Goal: Transaction & Acquisition: Purchase product/service

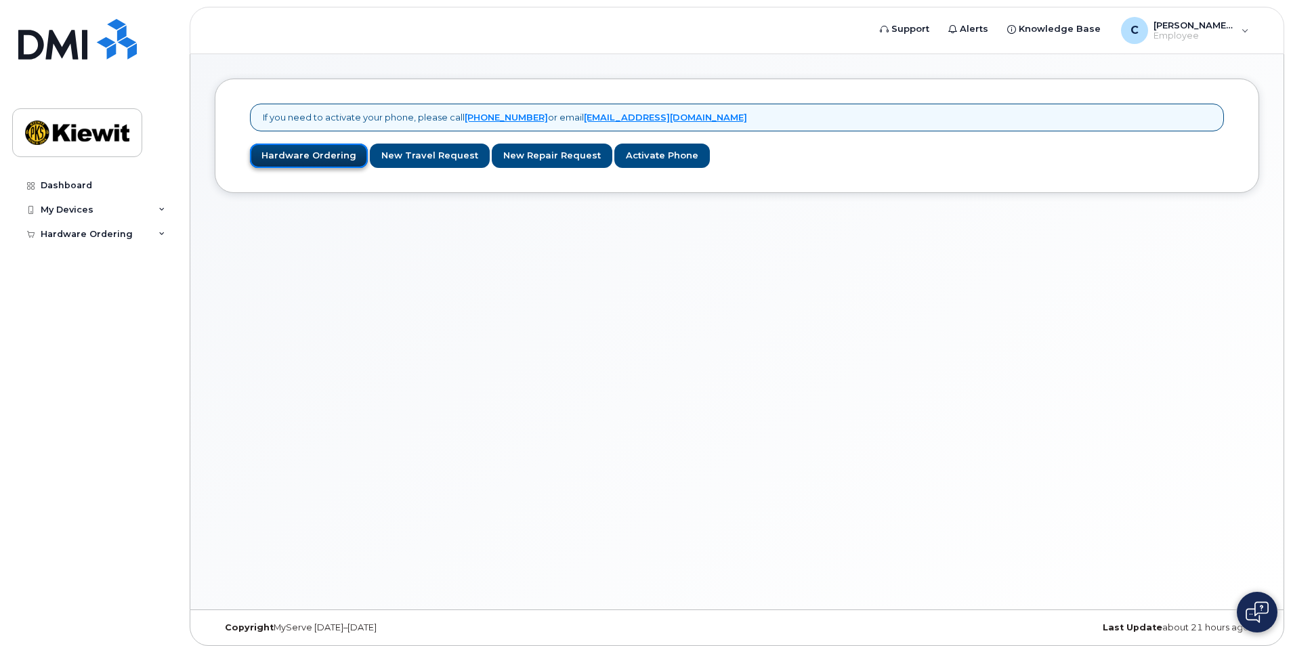
click at [338, 148] on link "Hardware Ordering" at bounding box center [309, 156] width 118 height 25
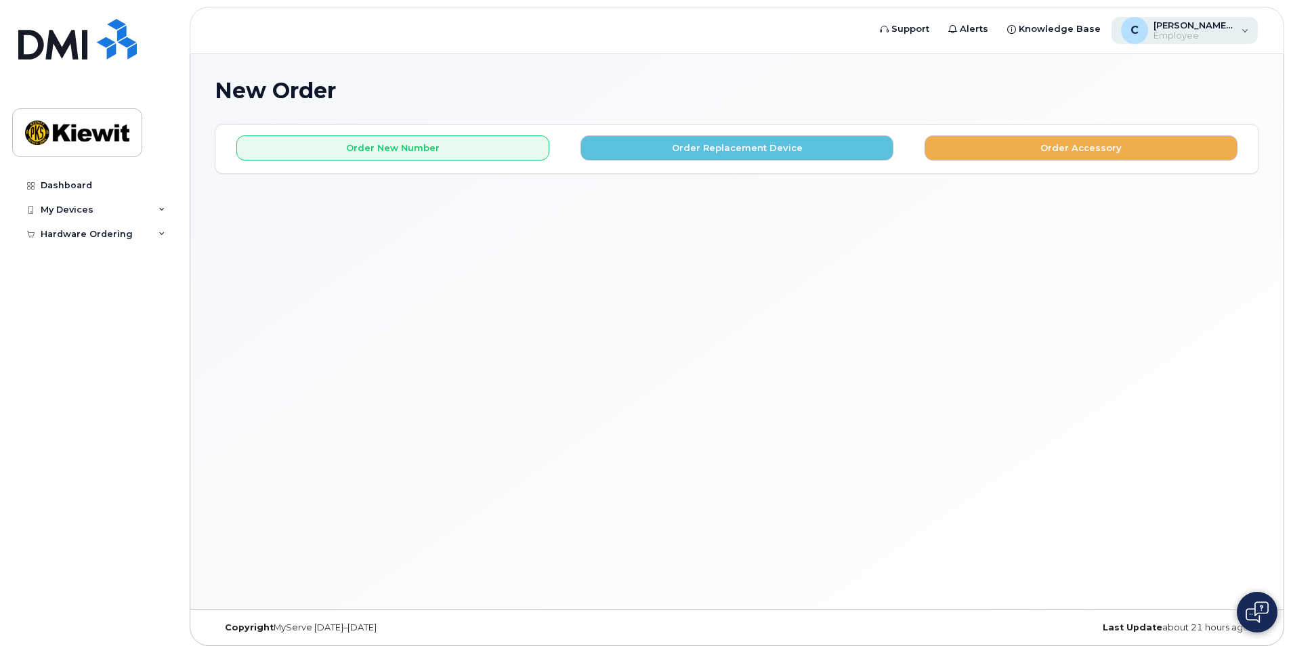
click at [1209, 24] on span "[PERSON_NAME].[PERSON_NAME]" at bounding box center [1193, 25] width 81 height 11
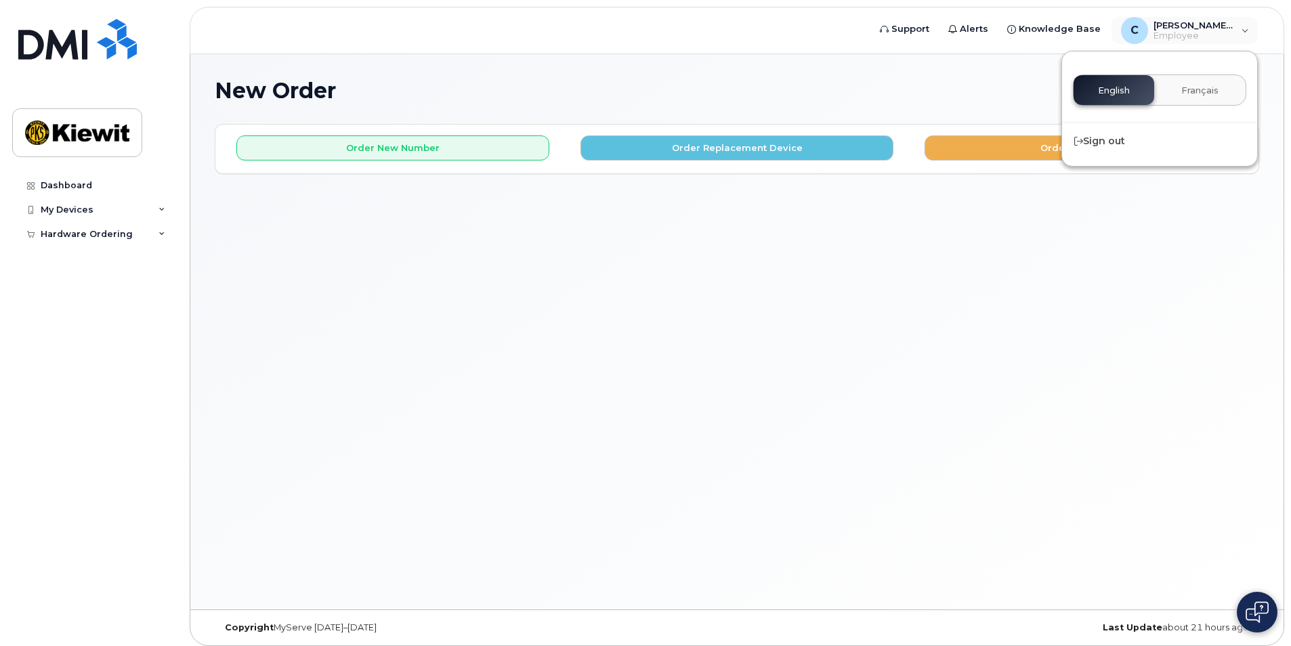
click at [964, 88] on h1 "New Order" at bounding box center [737, 91] width 1044 height 24
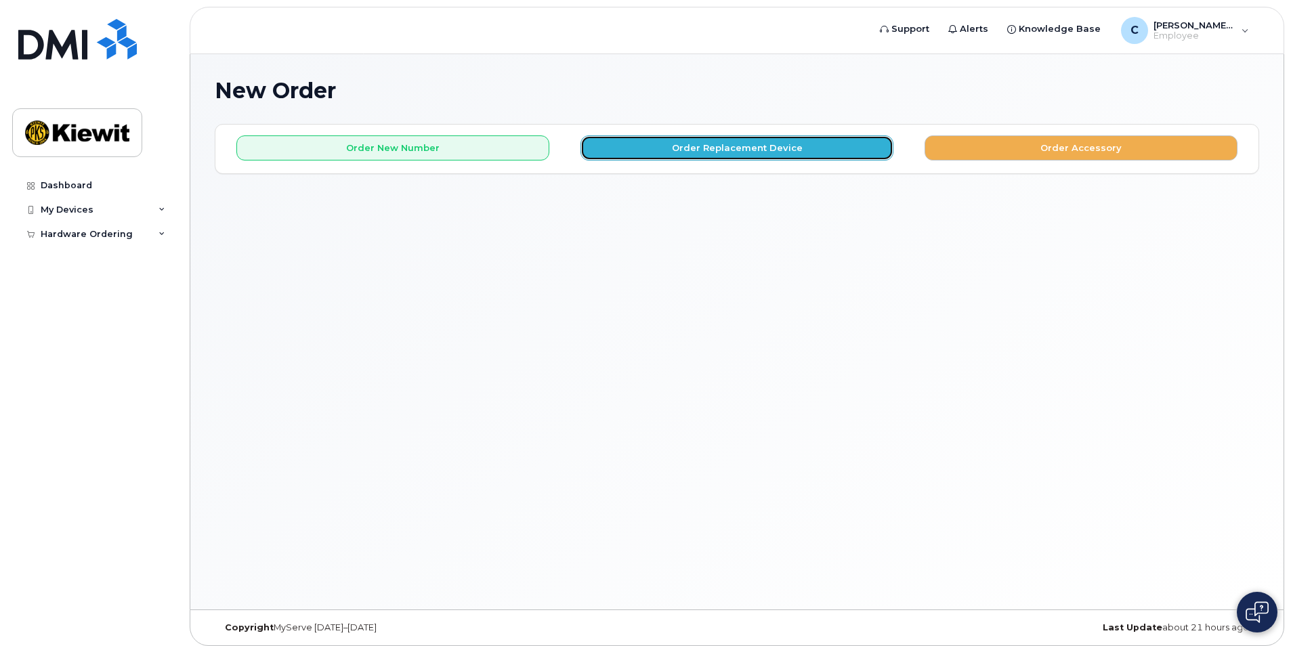
click at [670, 148] on button "Order Replacement Device" at bounding box center [736, 147] width 313 height 25
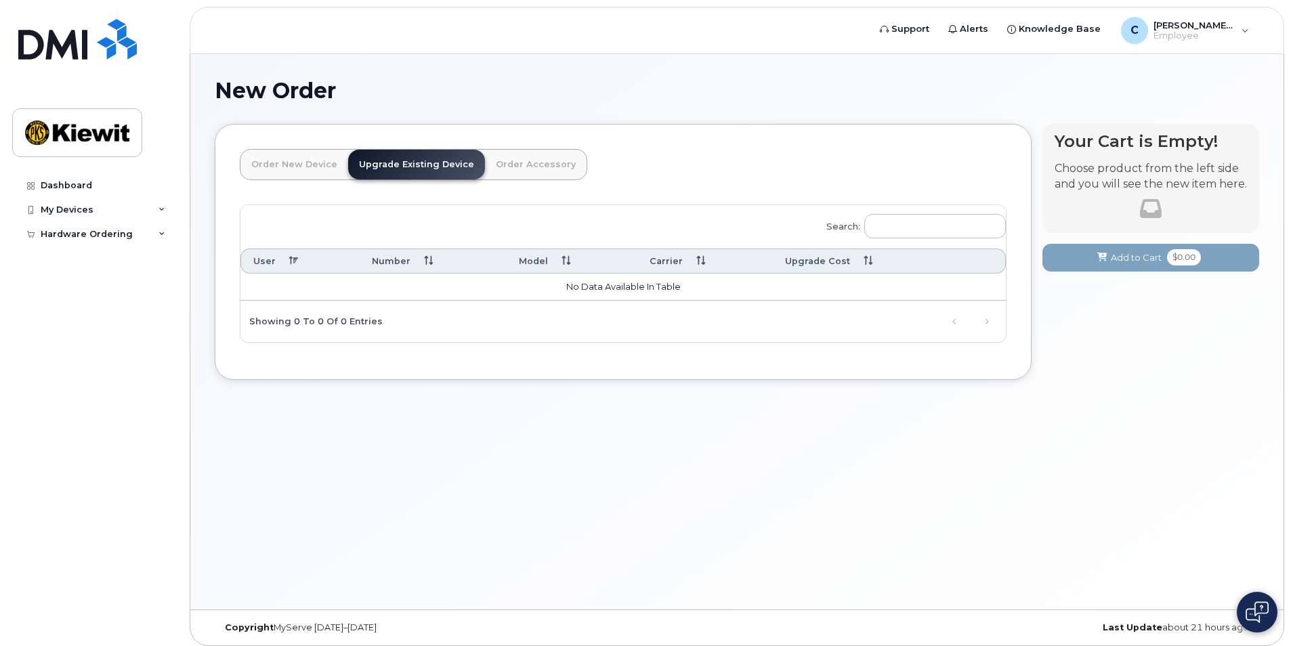
click at [513, 163] on link "Order Accessory" at bounding box center [536, 165] width 102 height 30
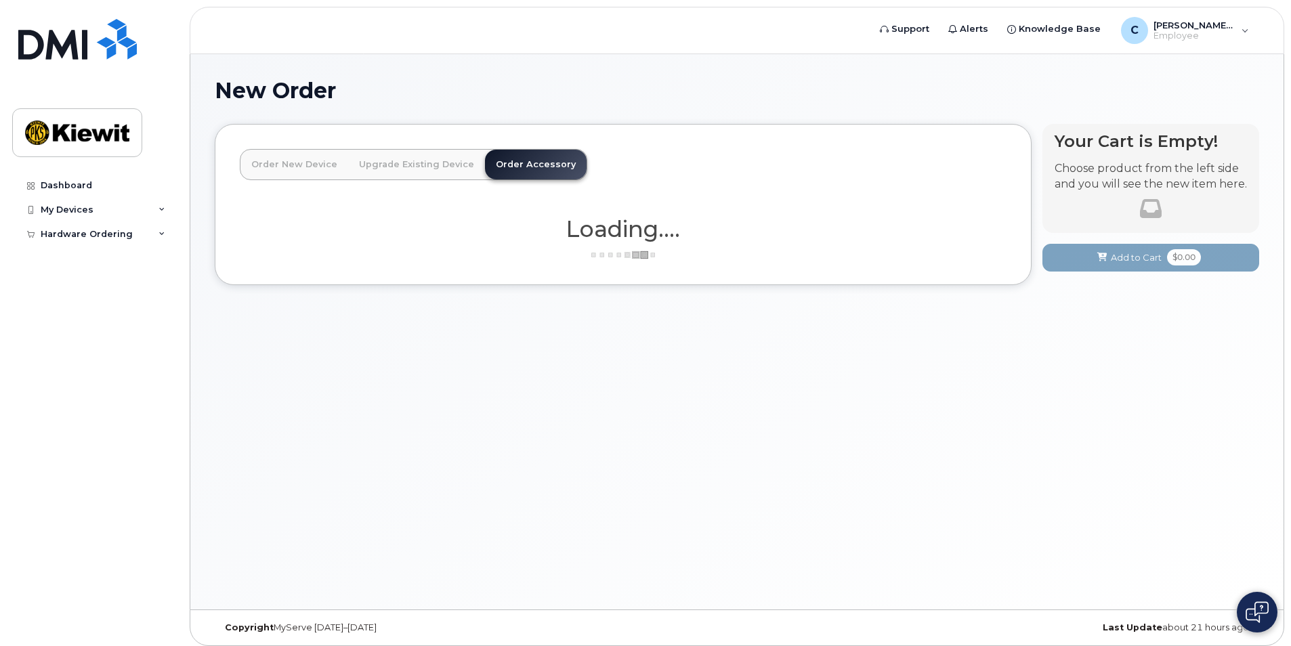
click at [303, 161] on link "Order New Device" at bounding box center [294, 165] width 108 height 30
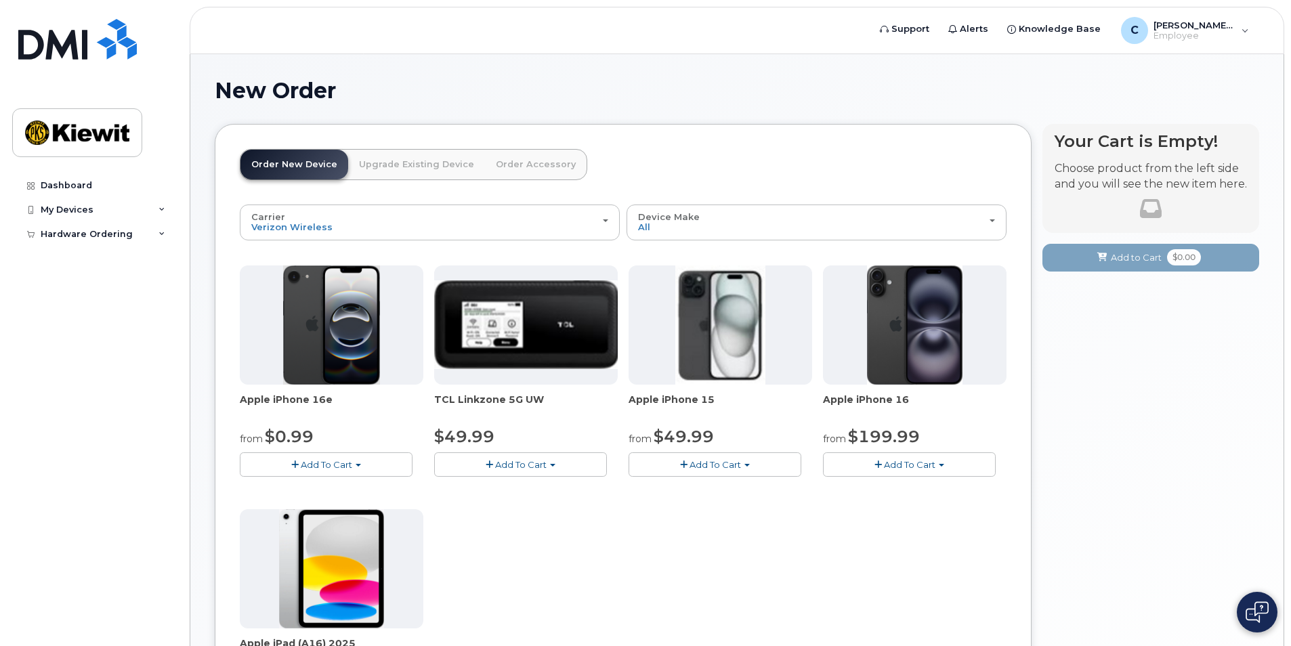
click at [344, 466] on span "Add To Cart" at bounding box center [326, 464] width 51 height 11
click at [336, 484] on link "$0.99 - 2 Year Activation (128GB)" at bounding box center [330, 489] width 175 height 17
